Goal: Transaction & Acquisition: Purchase product/service

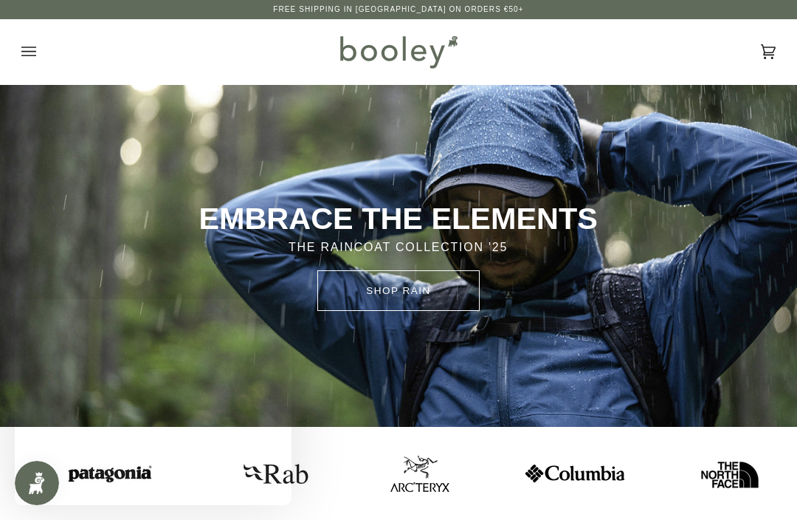
click at [24, 44] on icon "Open menu" at bounding box center [28, 52] width 15 height 22
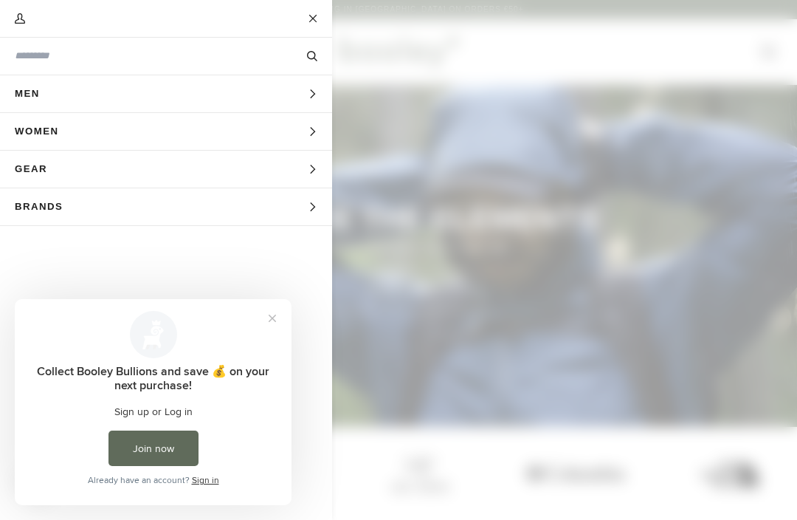
click at [32, 163] on span "Gear" at bounding box center [36, 169] width 72 height 37
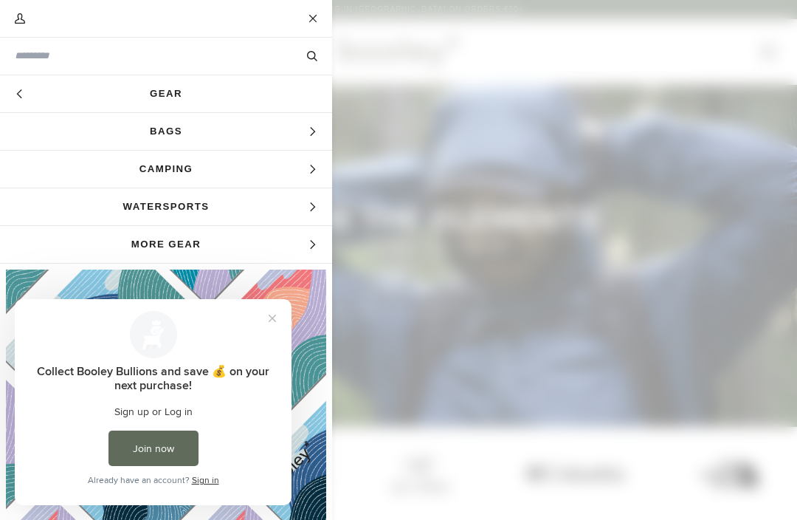
click at [312, 133] on icon "Main menu" at bounding box center [313, 132] width 10 height 10
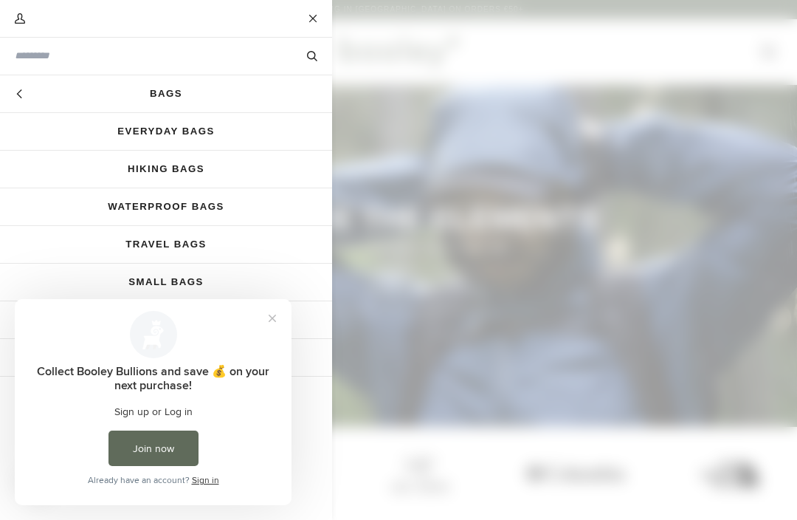
click at [295, 245] on link "Travel Bags" at bounding box center [166, 244] width 332 height 37
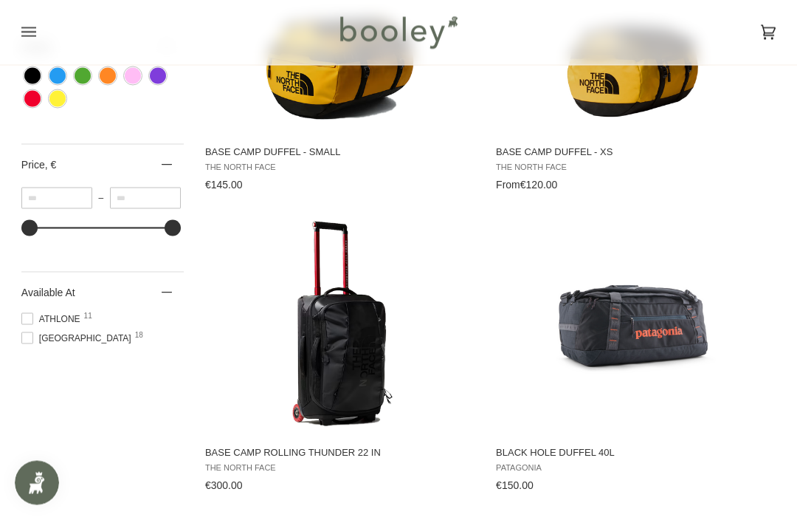
scroll to position [655, 0]
click at [22, 350] on ul "Athlone 11 Galway 18" at bounding box center [102, 331] width 162 height 38
click at [34, 344] on span "Galway 18" at bounding box center [78, 337] width 114 height 13
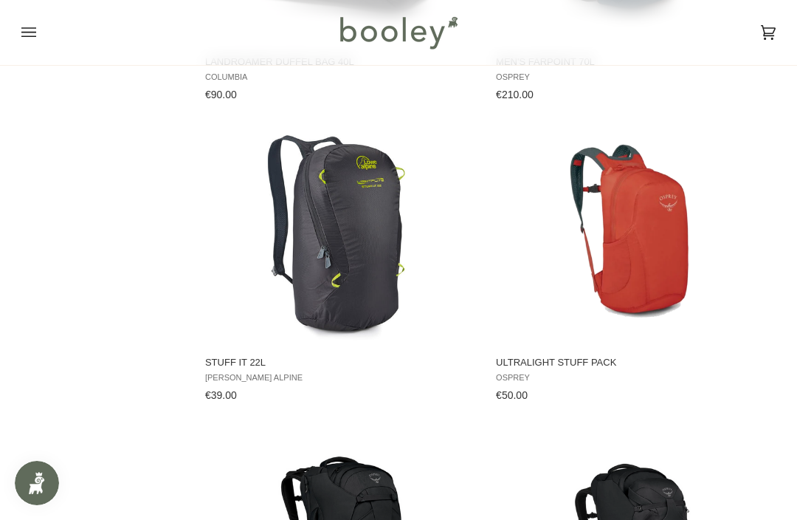
scroll to position [2248, 0]
click at [361, 272] on img "Stuff IT 22L" at bounding box center [342, 234] width 221 height 221
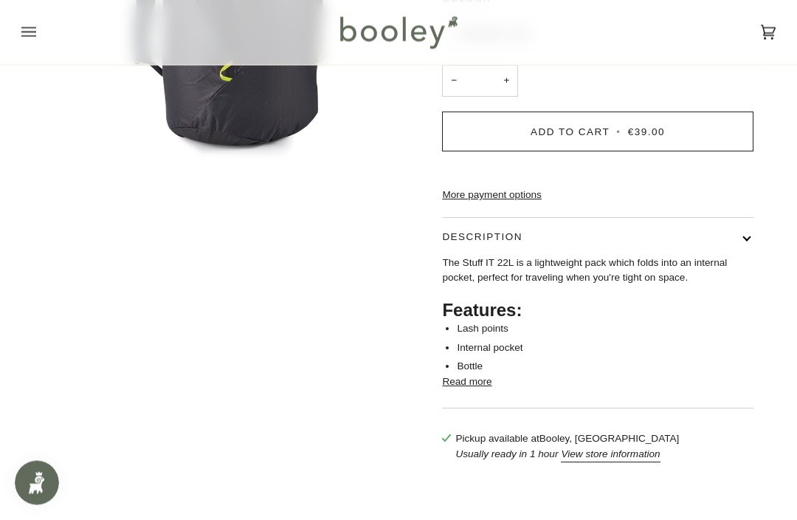
scroll to position [258, 0]
click at [636, 461] on button "View store information" at bounding box center [610, 454] width 99 height 15
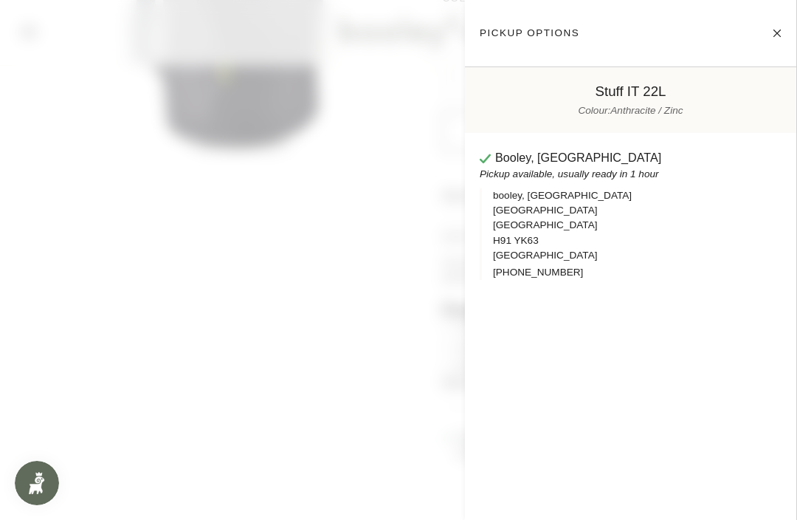
click at [781, 21] on button "Close" at bounding box center [763, 33] width 37 height 37
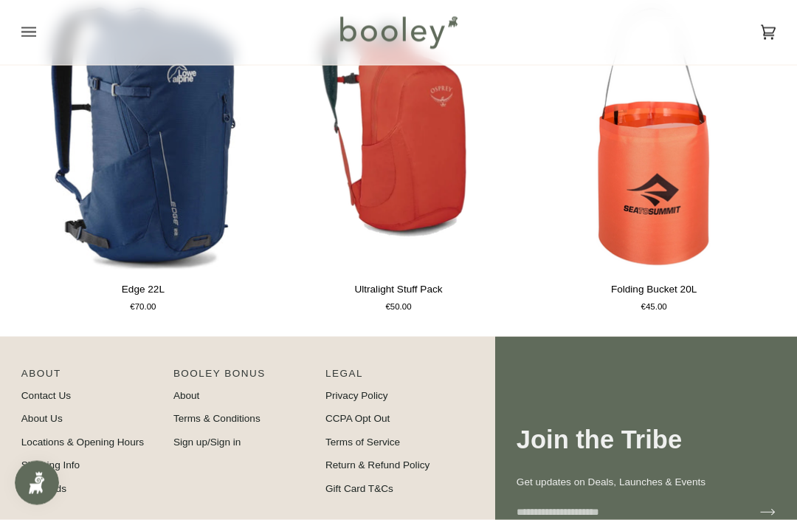
scroll to position [833, 0]
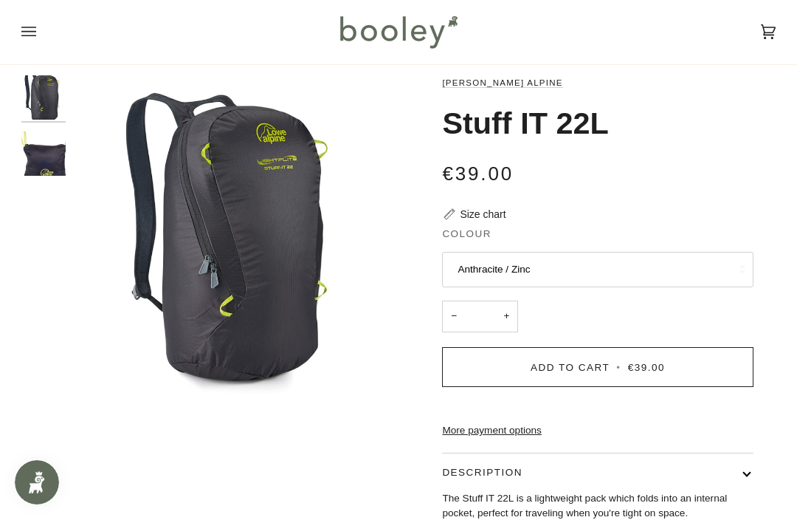
click at [27, 165] on img "Lowe Alpine Stuff IT 22L Anthracite / Zinc - Booley Galway" at bounding box center [43, 154] width 44 height 44
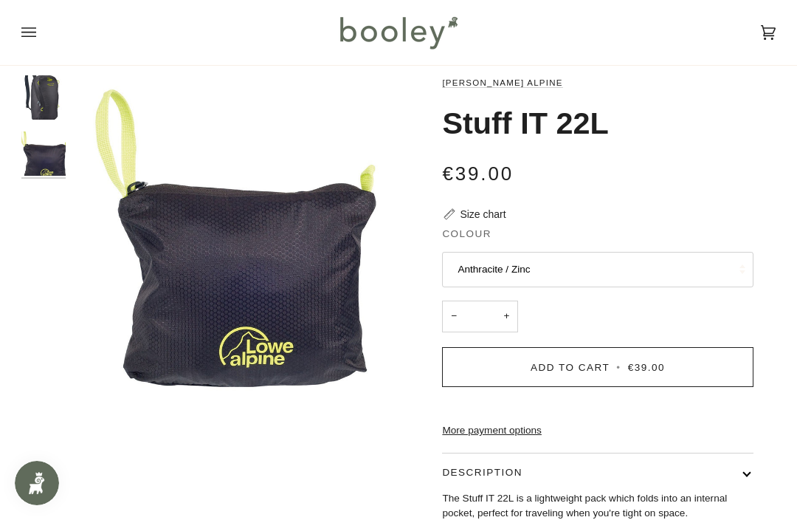
click at [41, 95] on img "Lowe Alpine Stuff IT 22L Anthracite / Zinc - Booley Galway" at bounding box center [43, 97] width 44 height 44
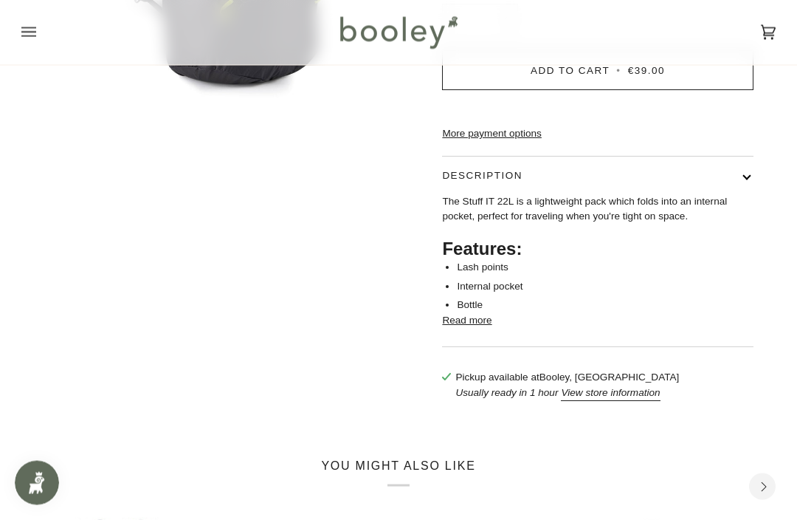
scroll to position [320, 0]
click at [481, 327] on button "Read more" at bounding box center [466, 319] width 49 height 15
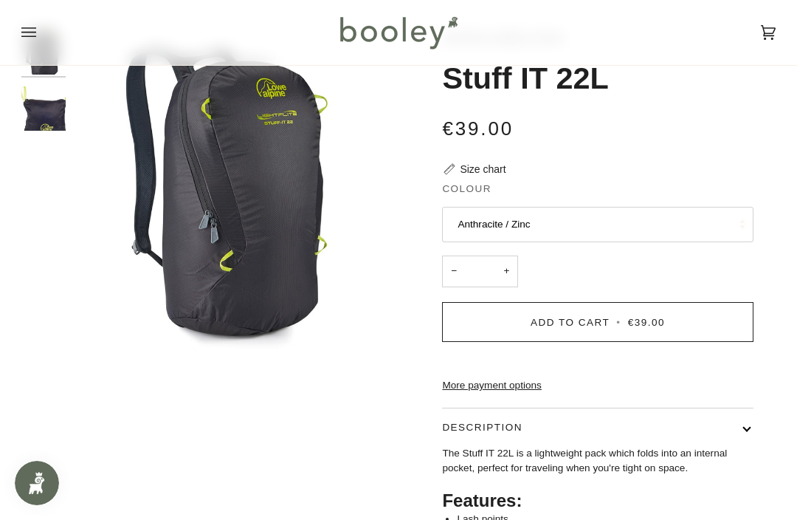
scroll to position [0, 0]
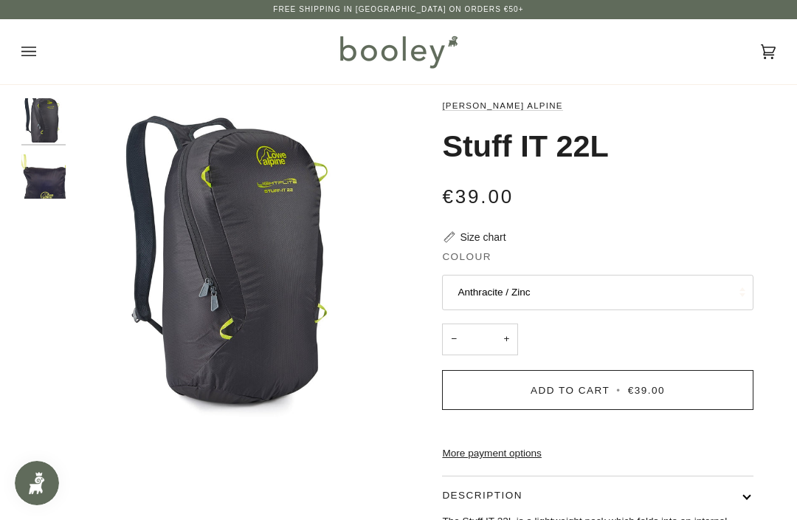
click at [22, 46] on icon "Open menu" at bounding box center [28, 52] width 15 height 22
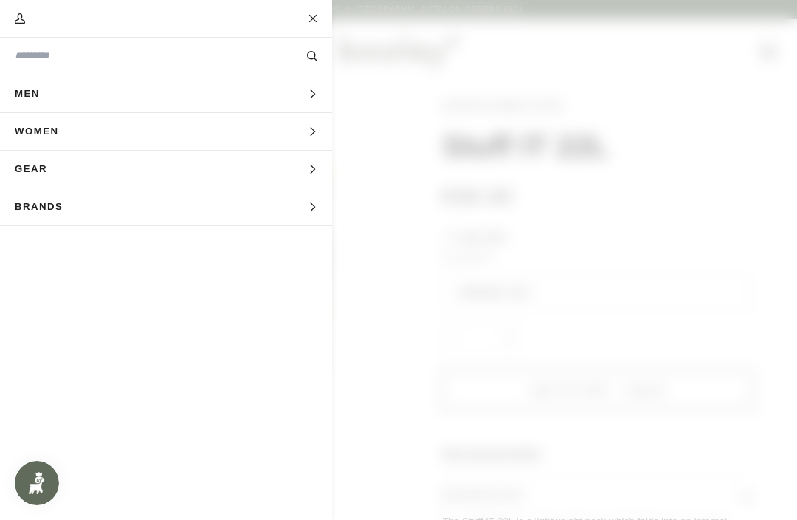
click at [706, 131] on span "Main menu" at bounding box center [398, 260] width 797 height 520
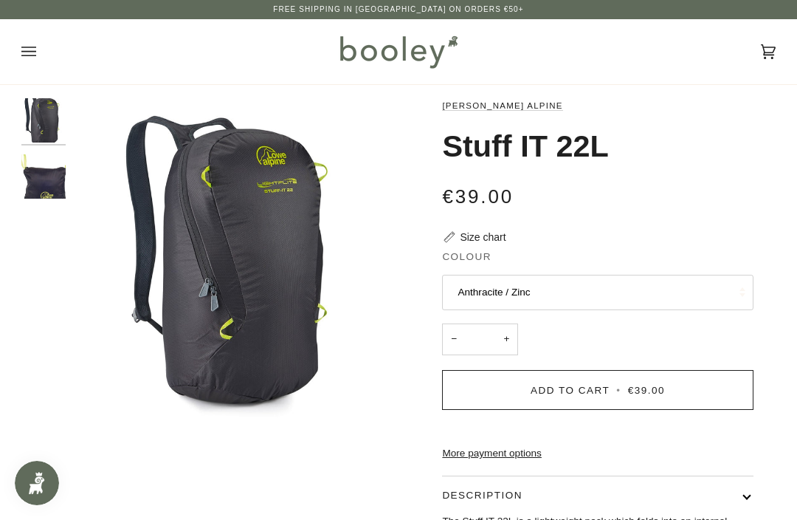
click at [653, 385] on span "€39.00" at bounding box center [646, 390] width 37 height 11
click at [35, 47] on icon "Open menu" at bounding box center [28, 52] width 15 height 10
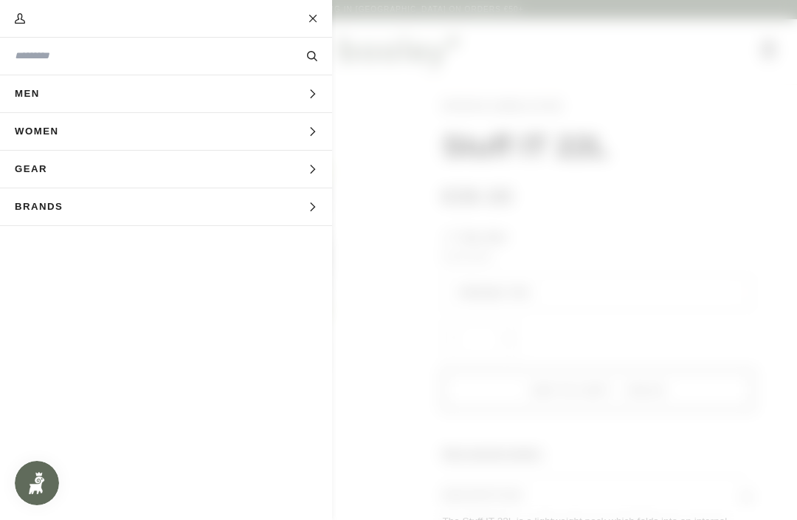
click at [557, 257] on span "Main menu" at bounding box center [398, 260] width 797 height 520
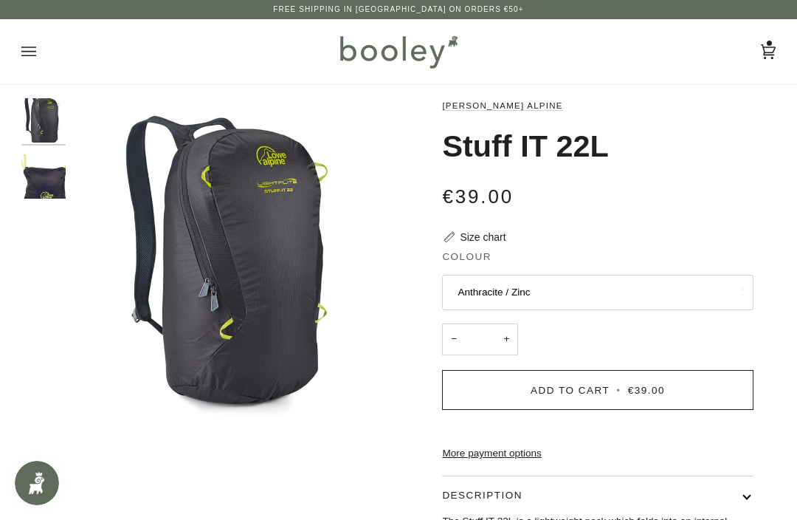
click at [671, 187] on div "€39.00 Sale • Save" at bounding box center [597, 196] width 311 height 30
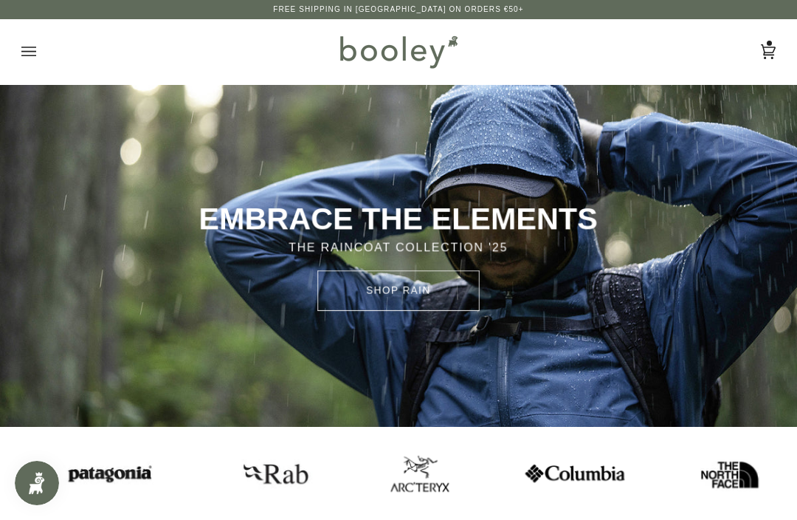
click at [24, 44] on icon "Open menu" at bounding box center [28, 52] width 15 height 22
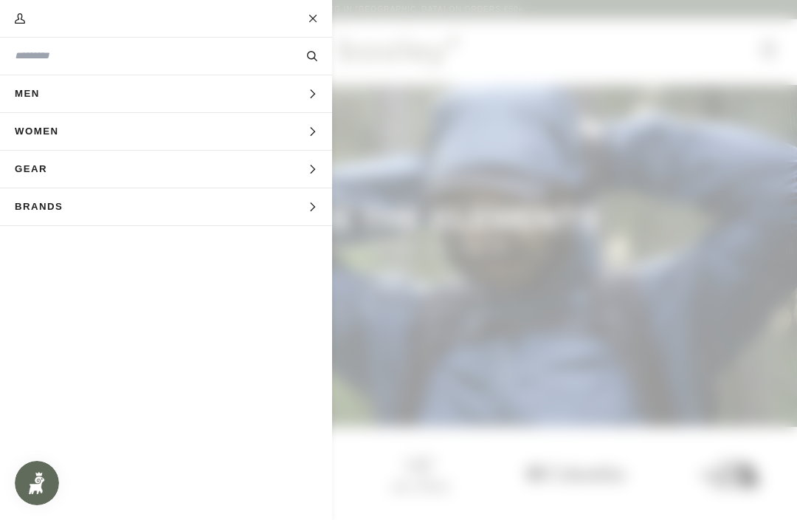
click at [727, 221] on span "Main menu" at bounding box center [398, 260] width 797 height 520
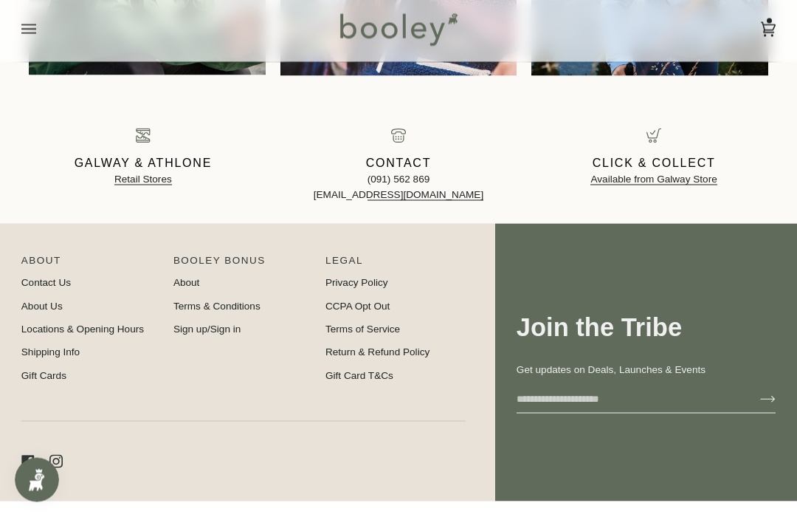
scroll to position [1523, 0]
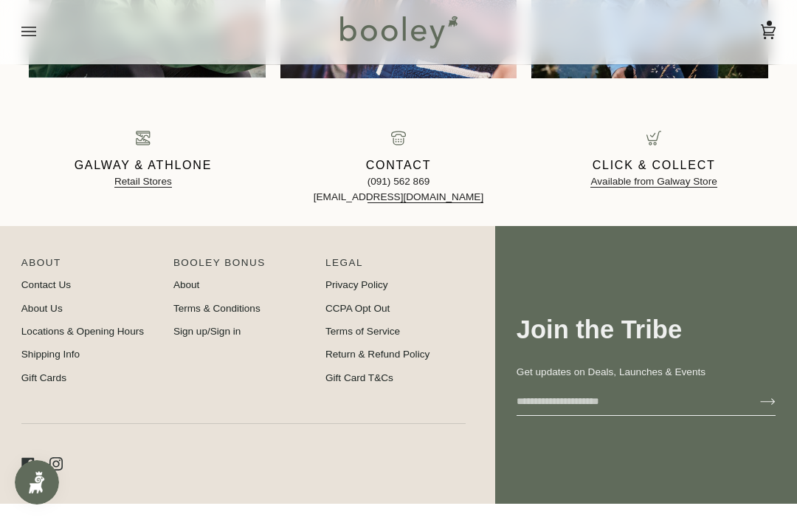
click at [128, 335] on link "Locations & Opening Hours" at bounding box center [82, 331] width 123 height 11
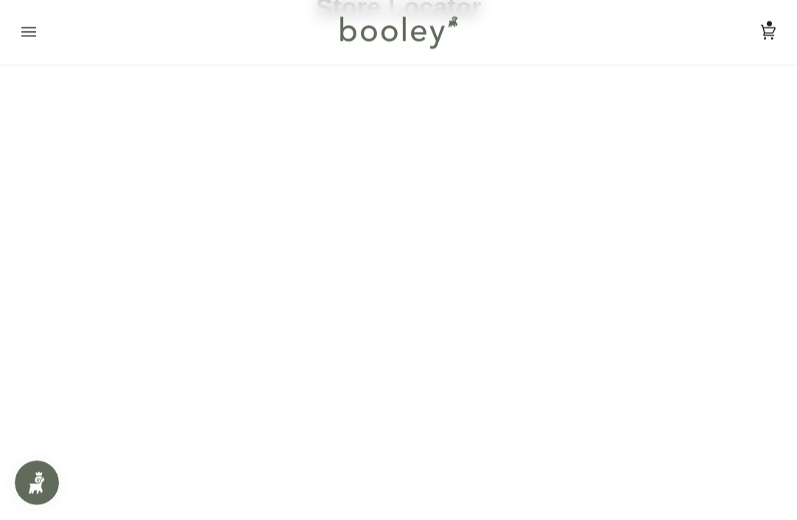
scroll to position [106, 0]
